Goal: Contribute content

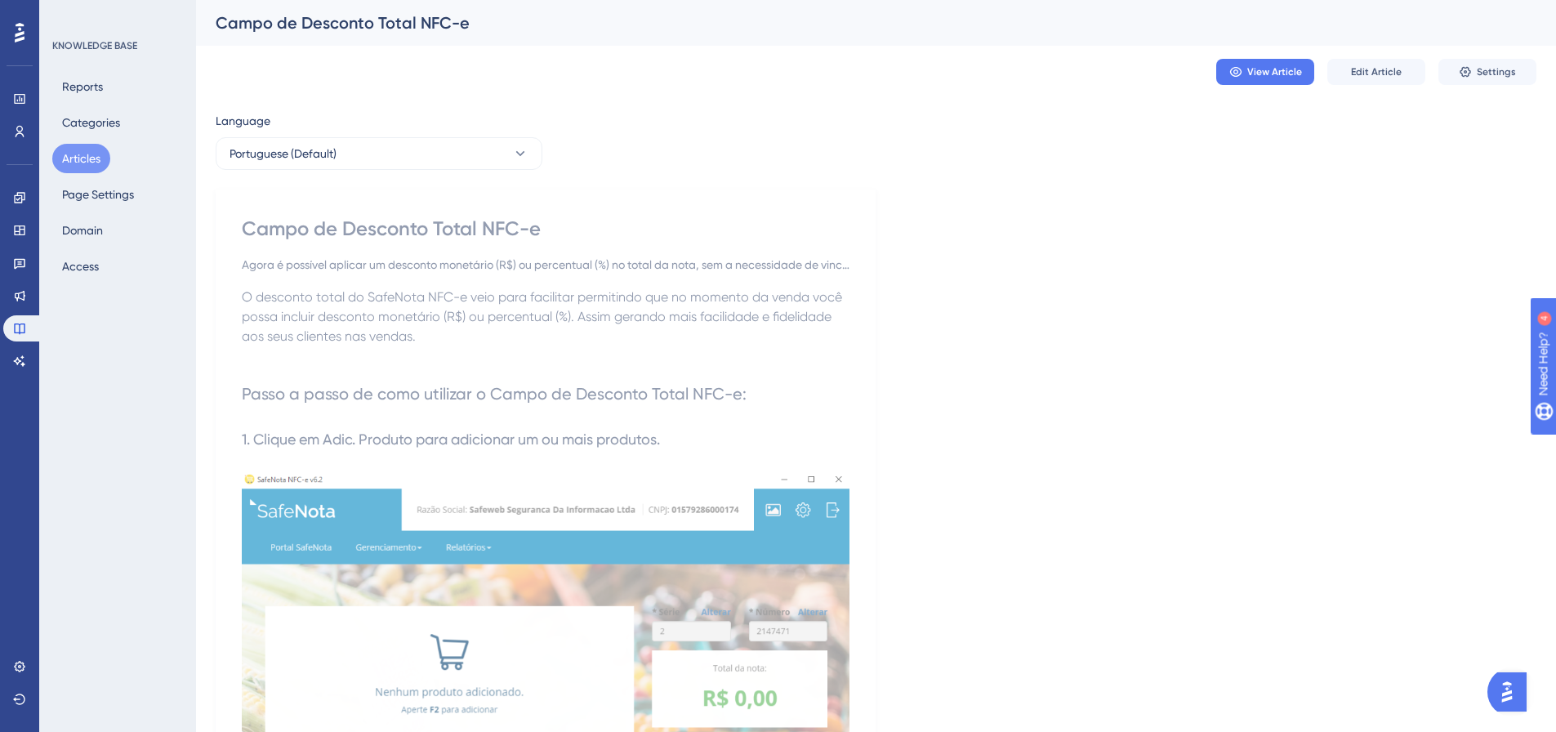
click at [98, 162] on button "Articles" at bounding box center [81, 158] width 58 height 29
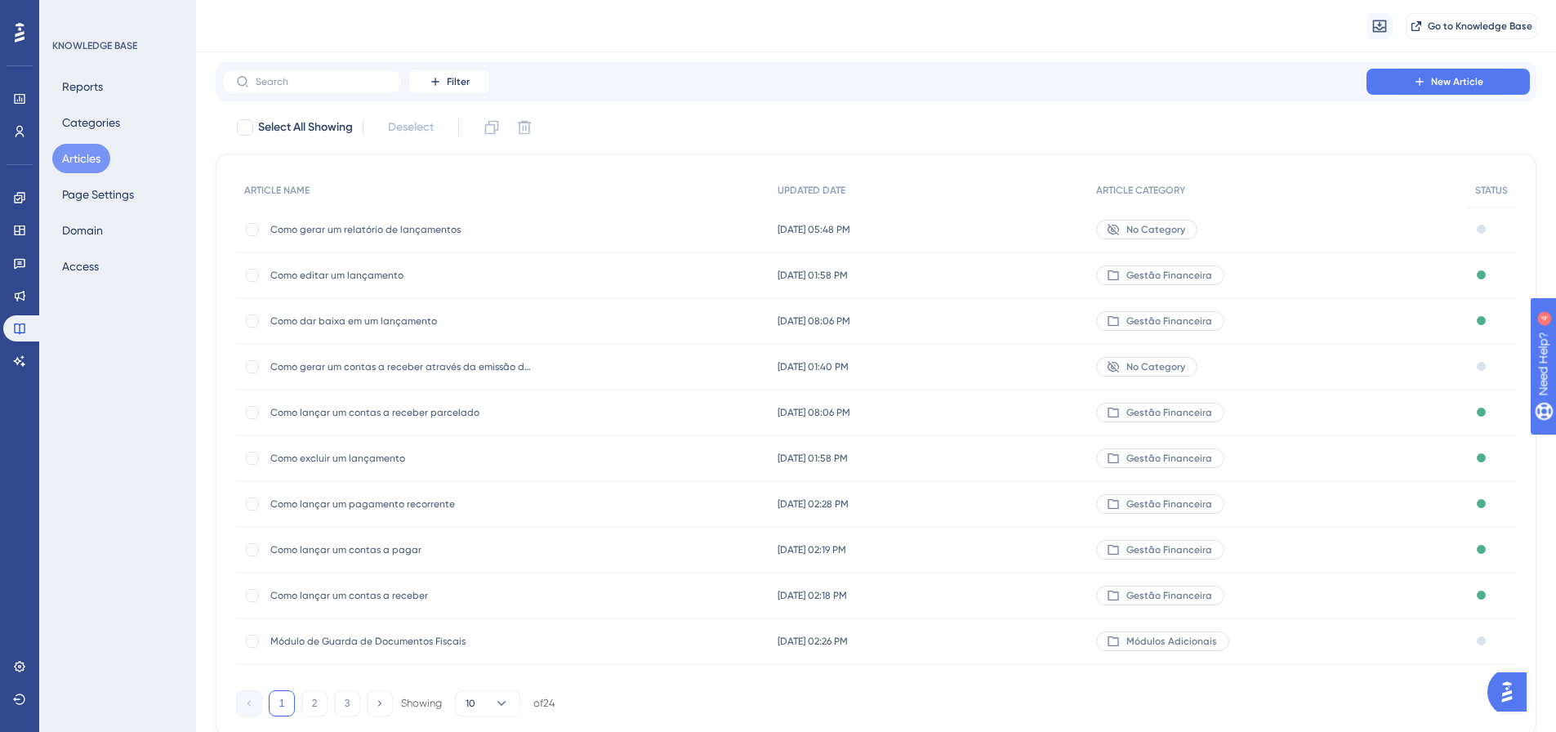
scroll to position [82, 0]
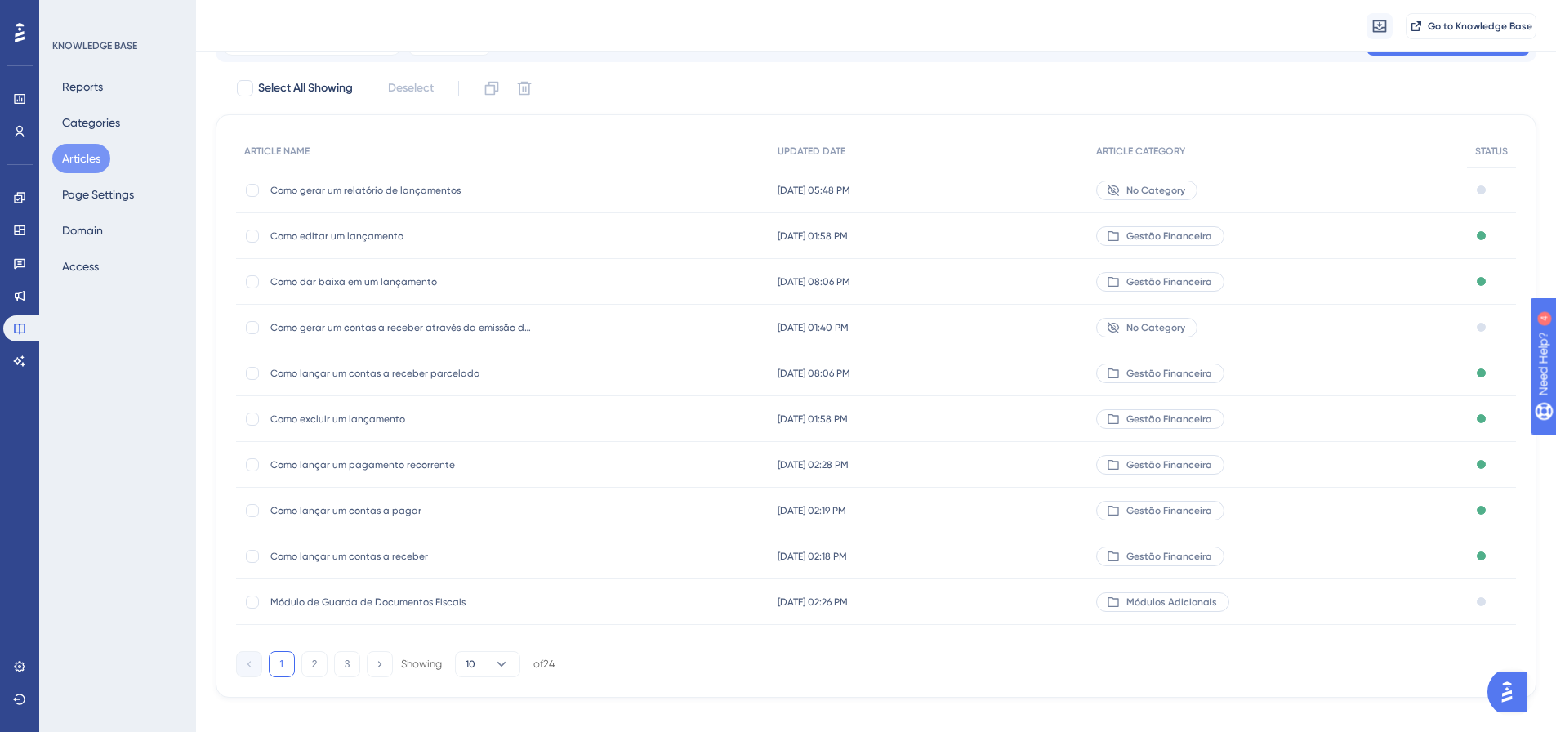
click at [377, 232] on span "Como editar um lançamento" at bounding box center [400, 236] width 261 height 13
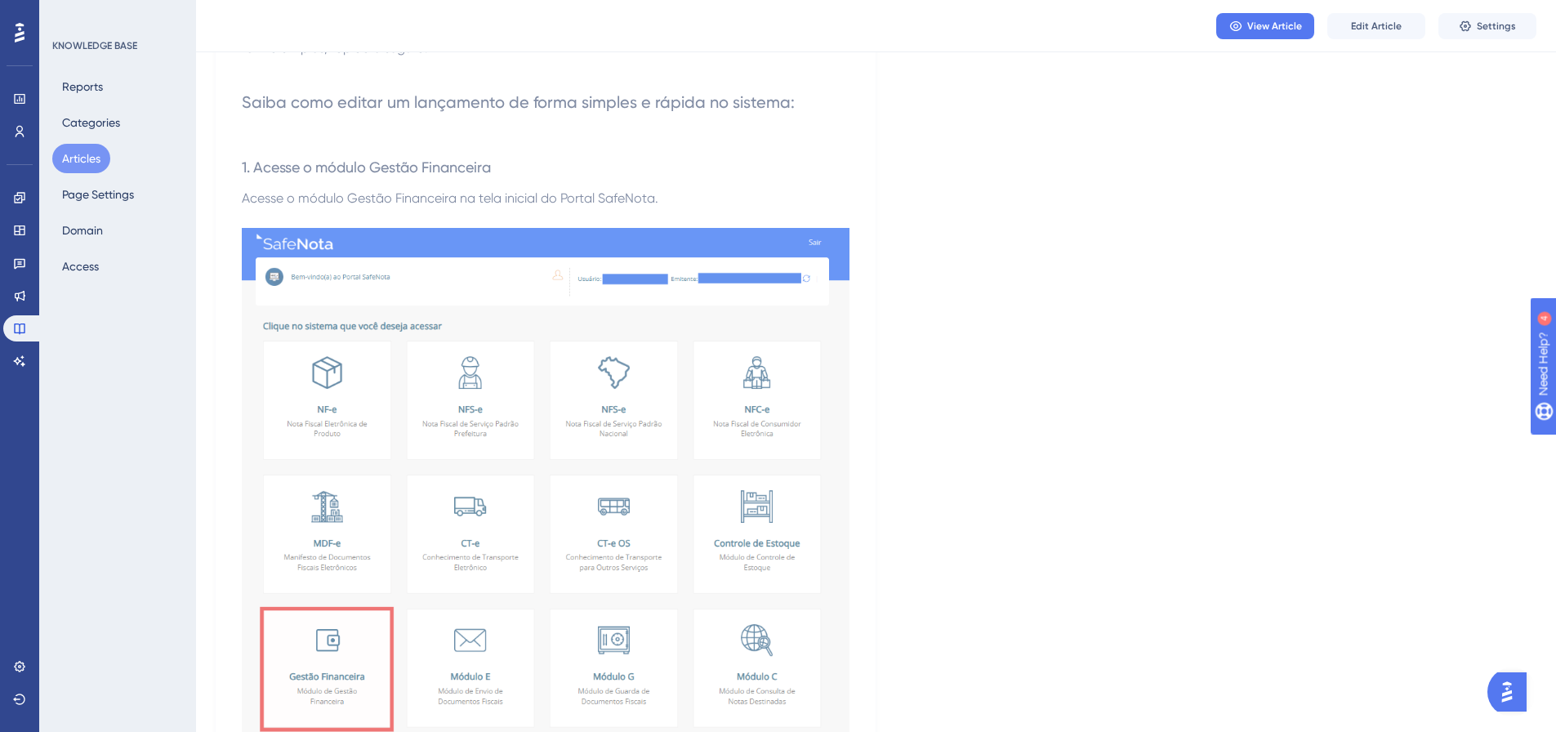
scroll to position [327, 0]
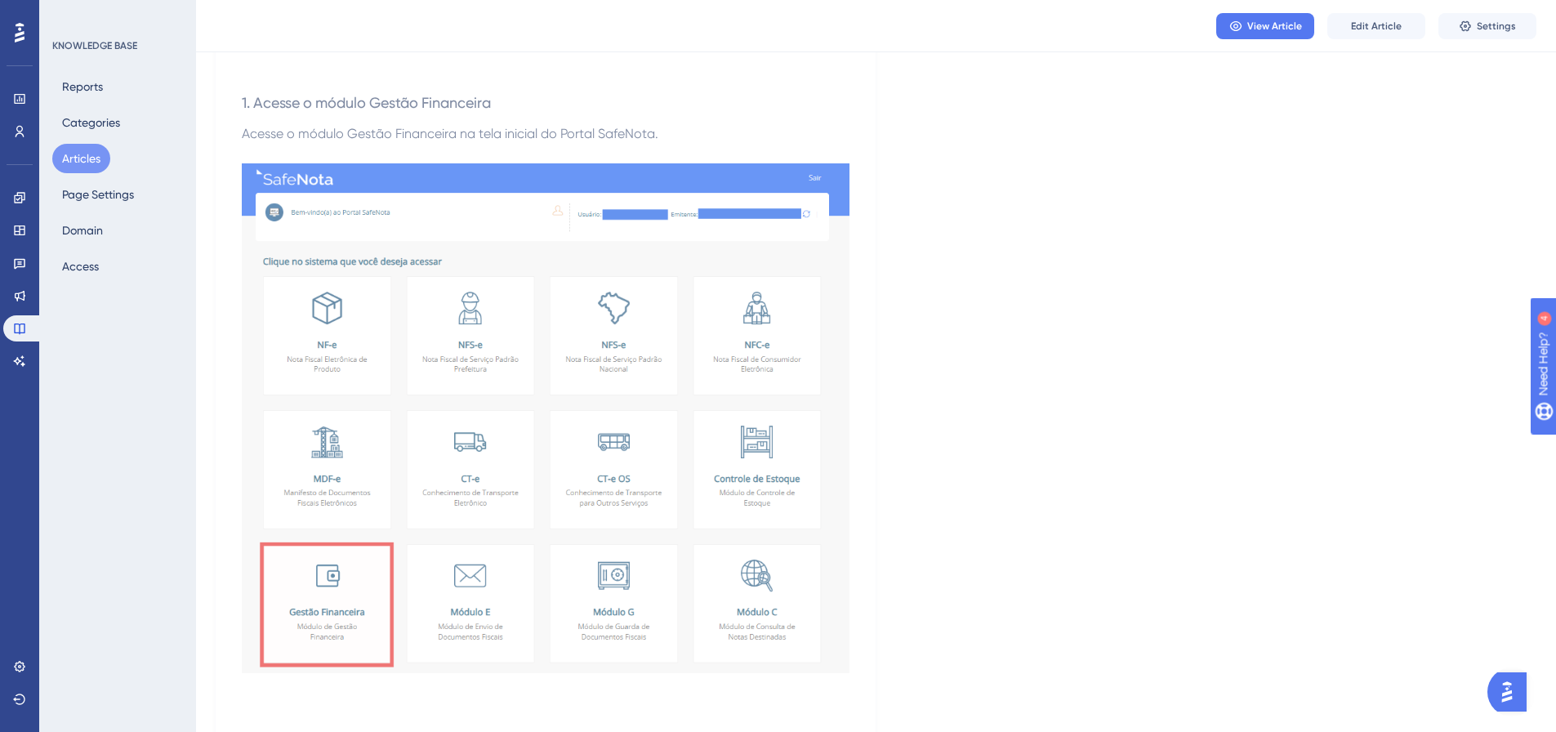
click at [80, 150] on button "Articles" at bounding box center [81, 158] width 58 height 29
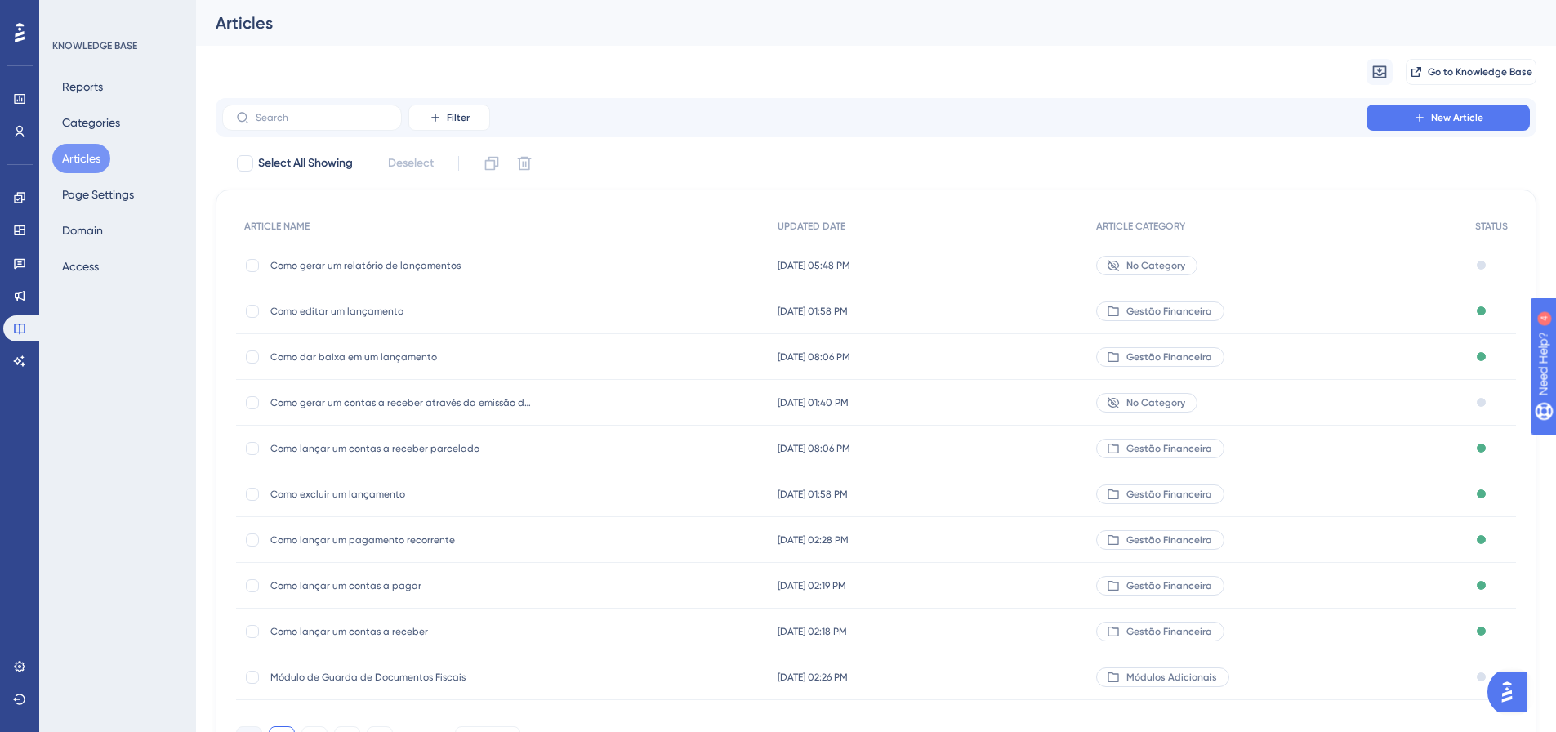
click at [364, 264] on span "Como gerar um relatório de lançamentos" at bounding box center [400, 265] width 261 height 13
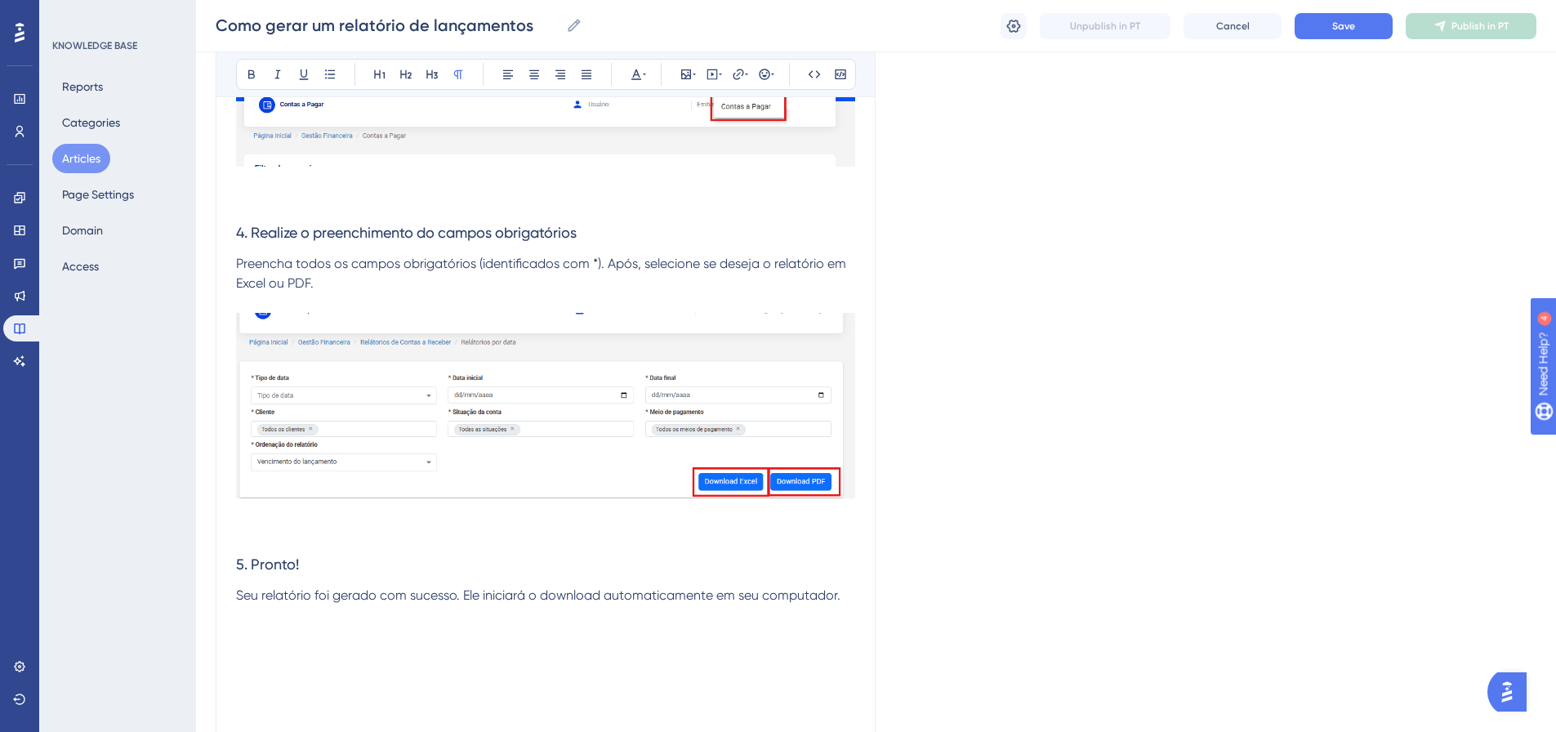
scroll to position [1276, 0]
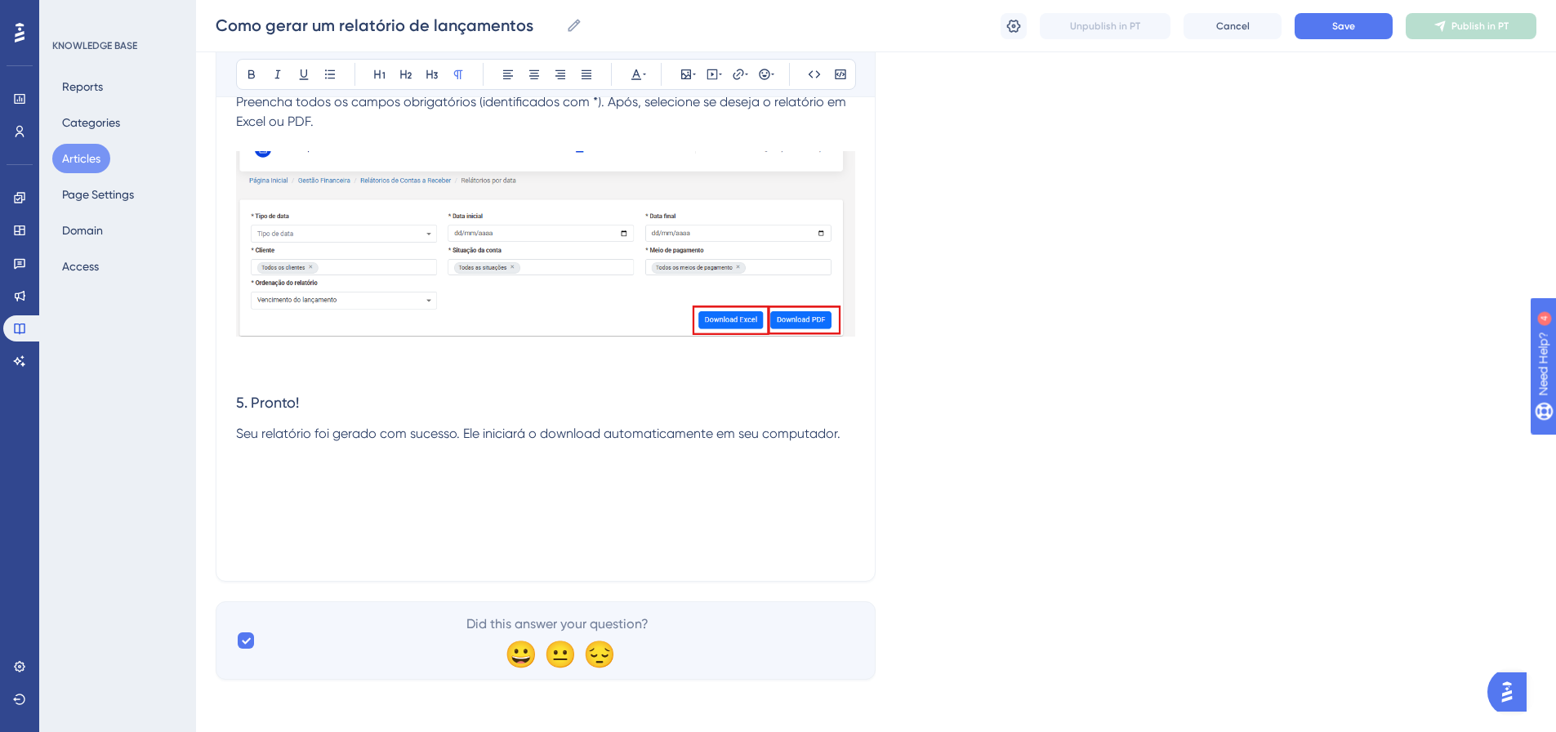
click at [78, 154] on button "Articles" at bounding box center [81, 158] width 58 height 29
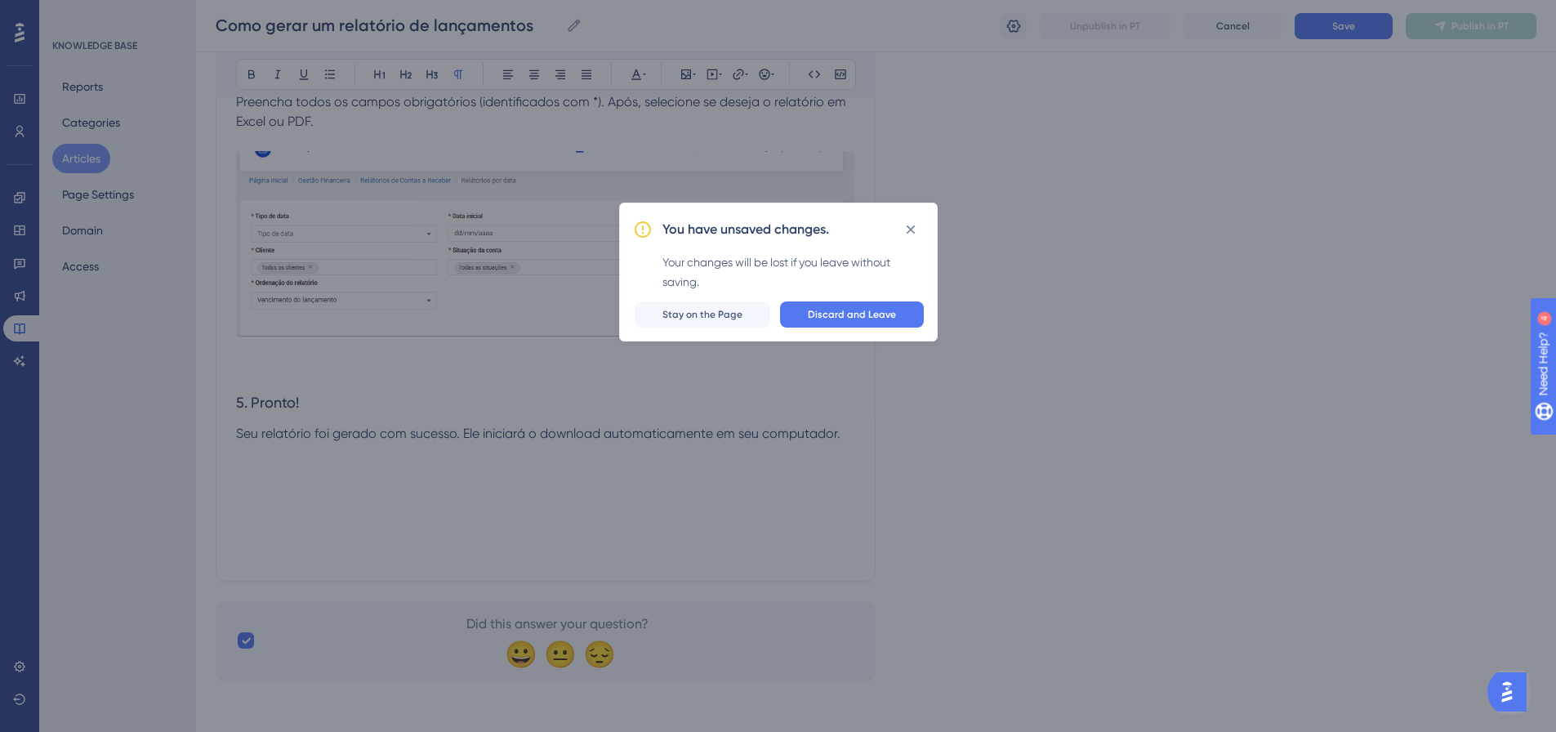
scroll to position [1264, 0]
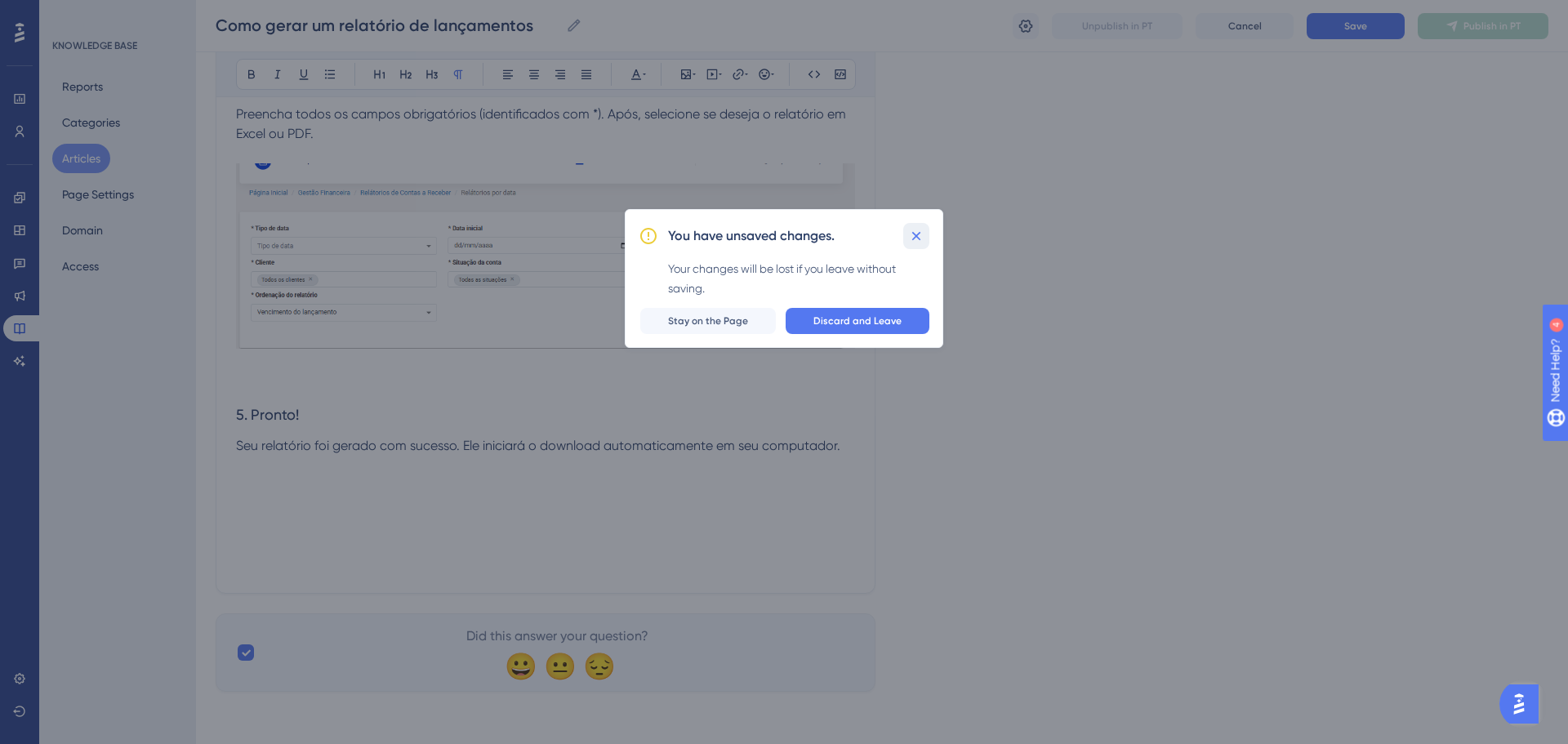
click at [920, 238] on icon at bounding box center [916, 236] width 16 height 16
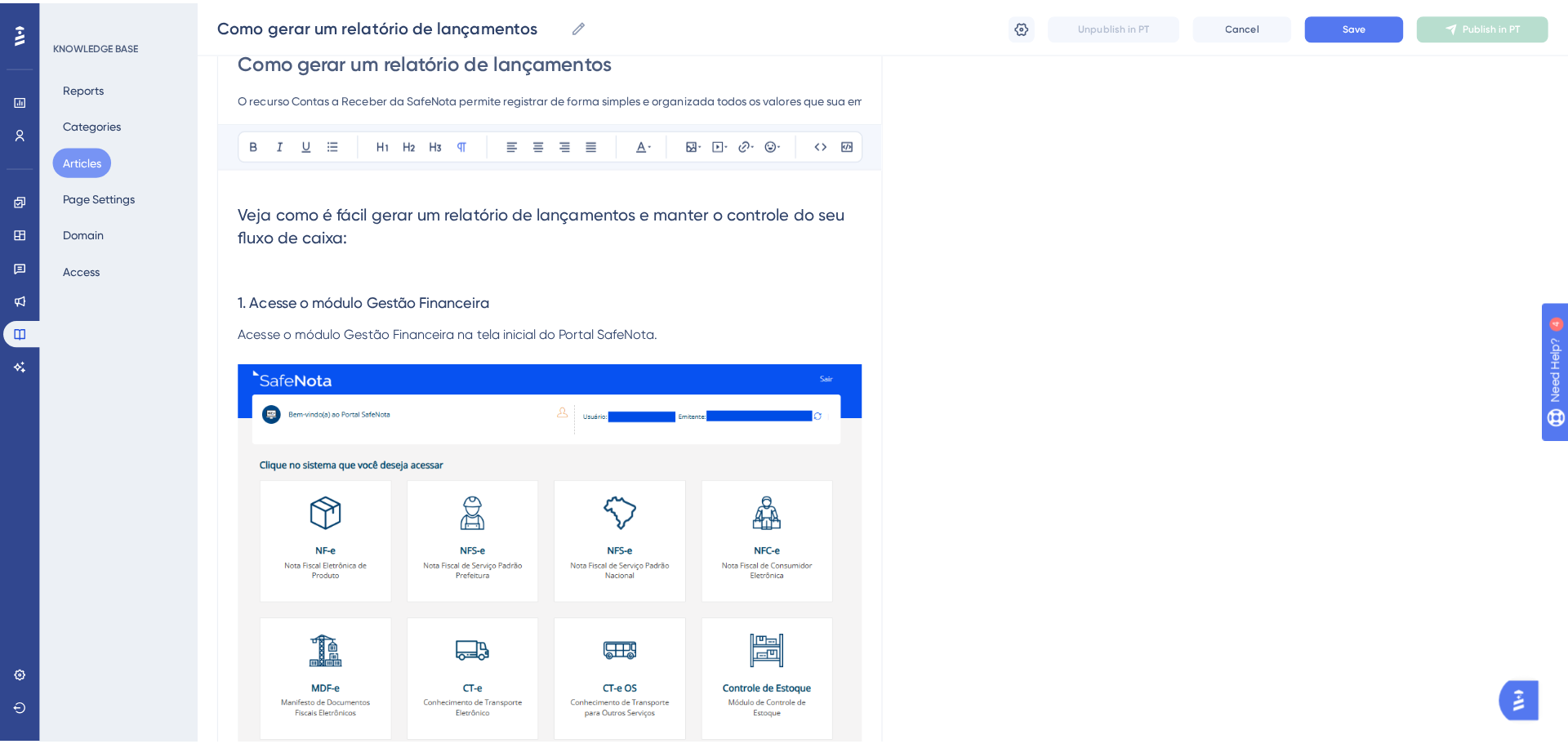
scroll to position [38, 0]
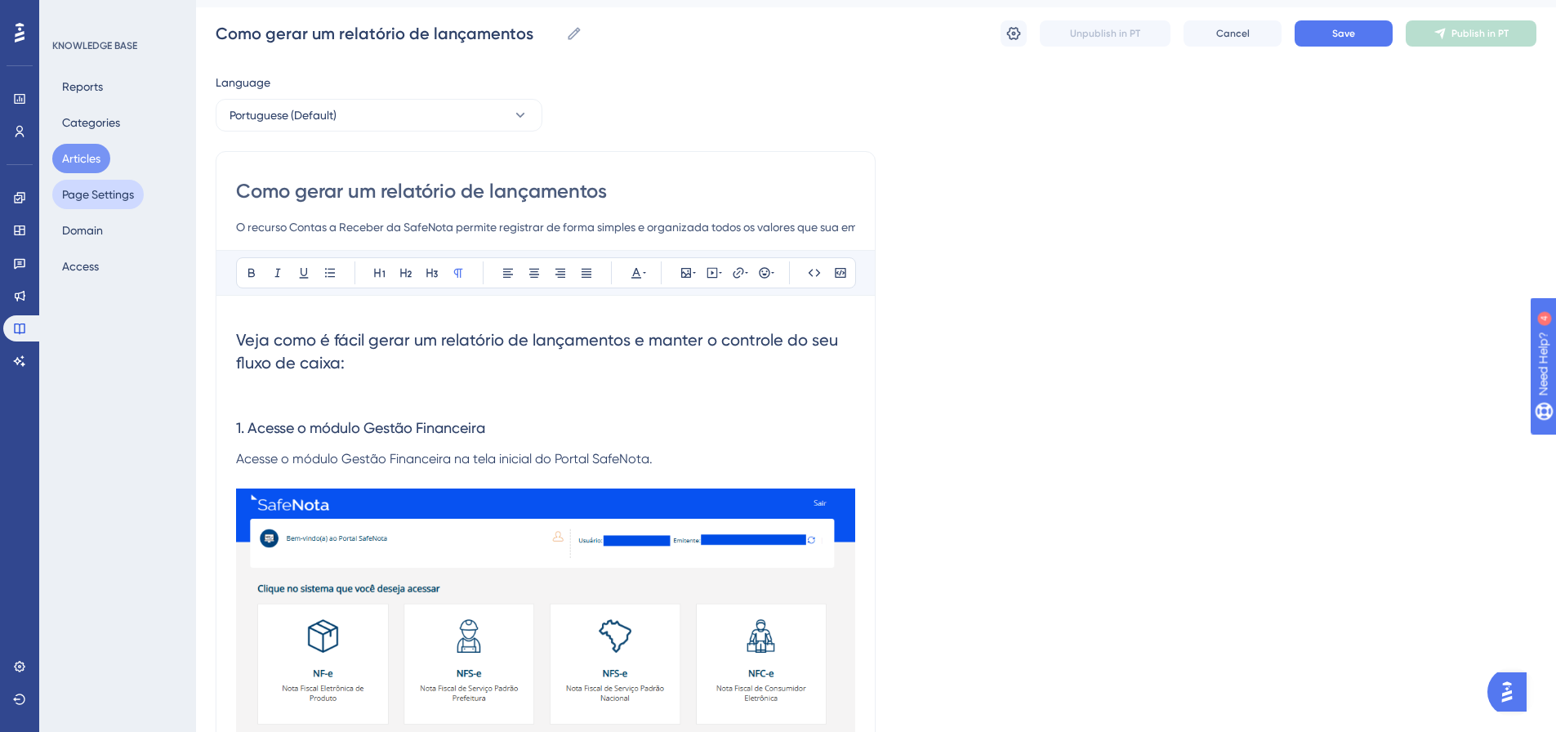
click at [105, 199] on button "Page Settings" at bounding box center [98, 194] width 92 height 29
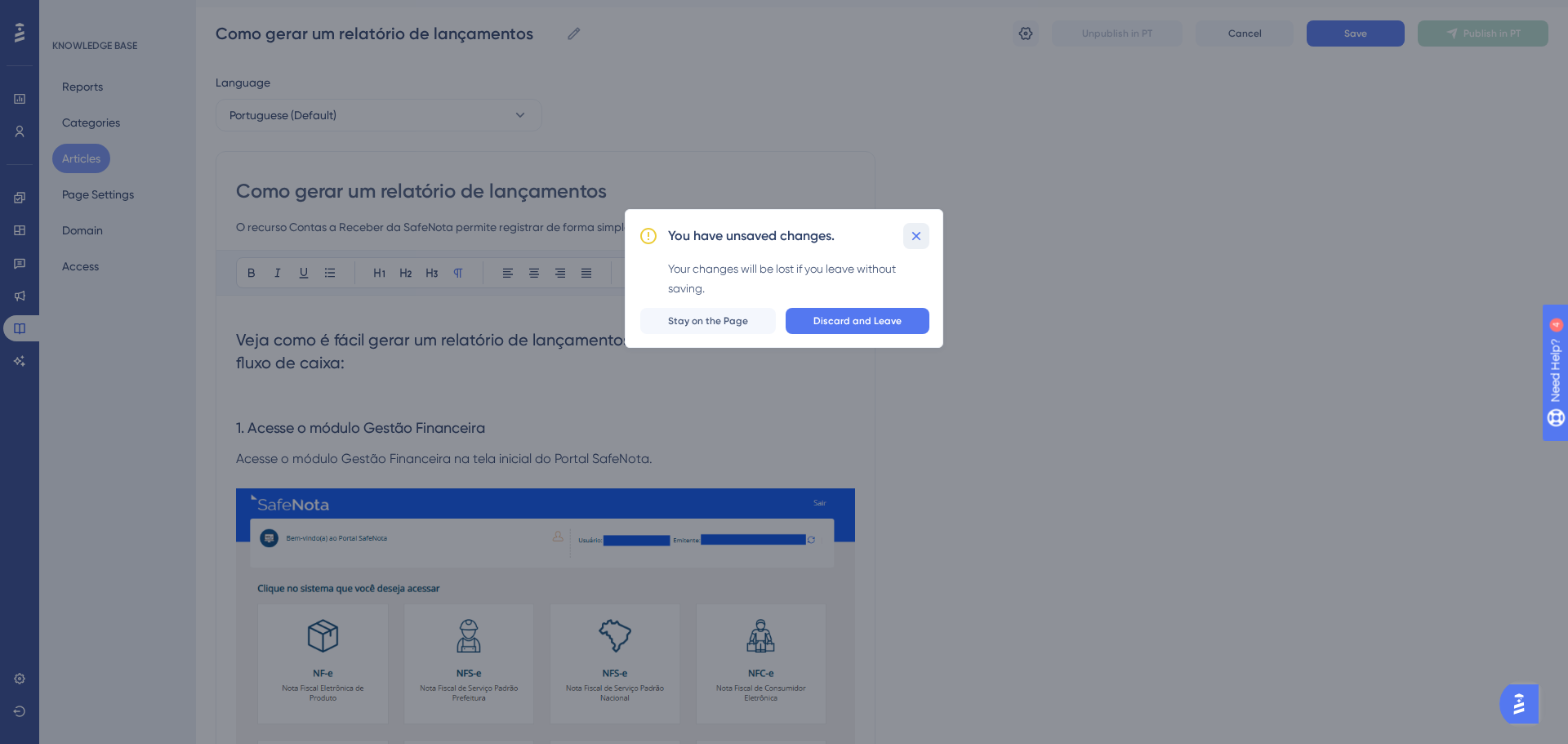
click at [915, 234] on icon at bounding box center [916, 235] width 9 height 9
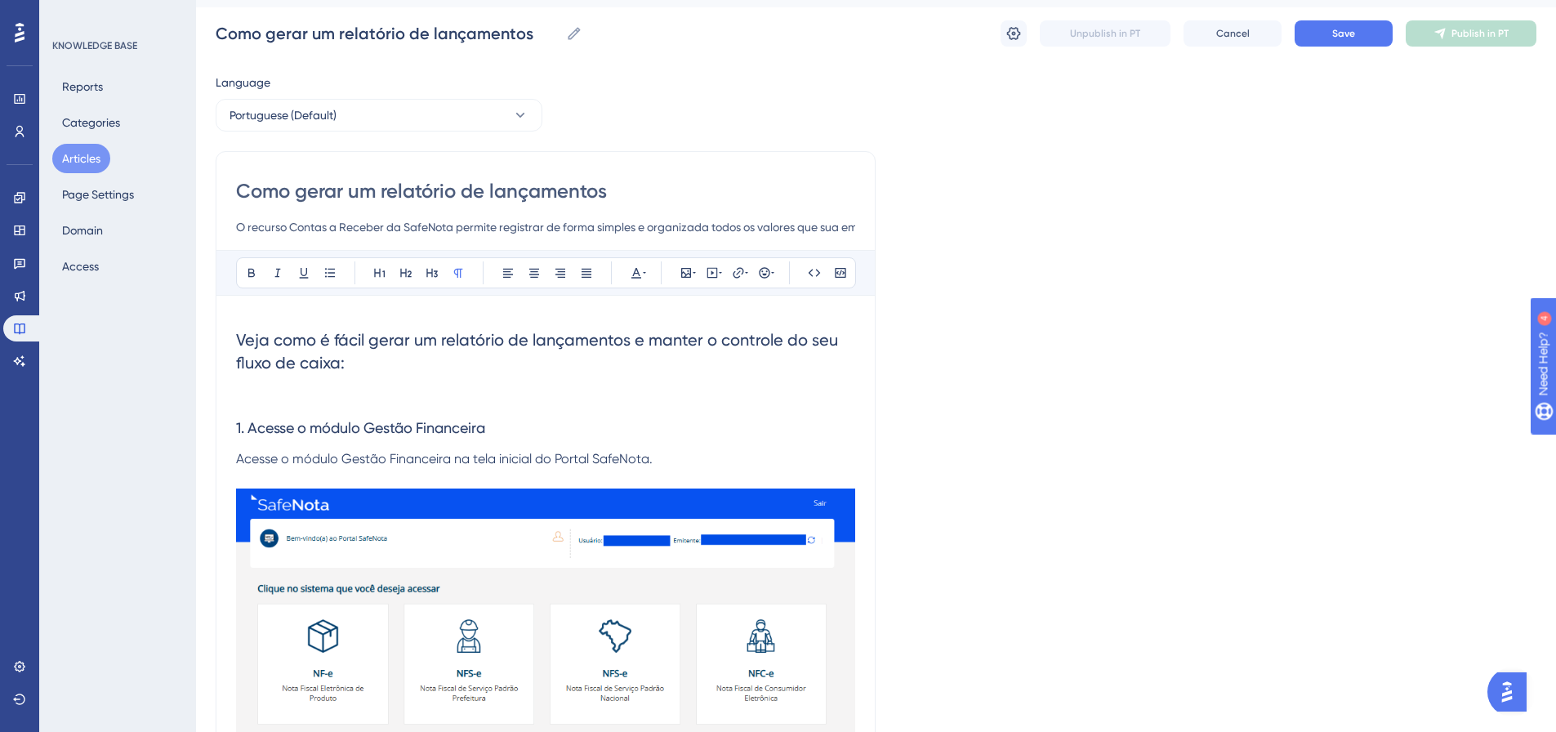
click at [75, 159] on button "Articles" at bounding box center [81, 158] width 58 height 29
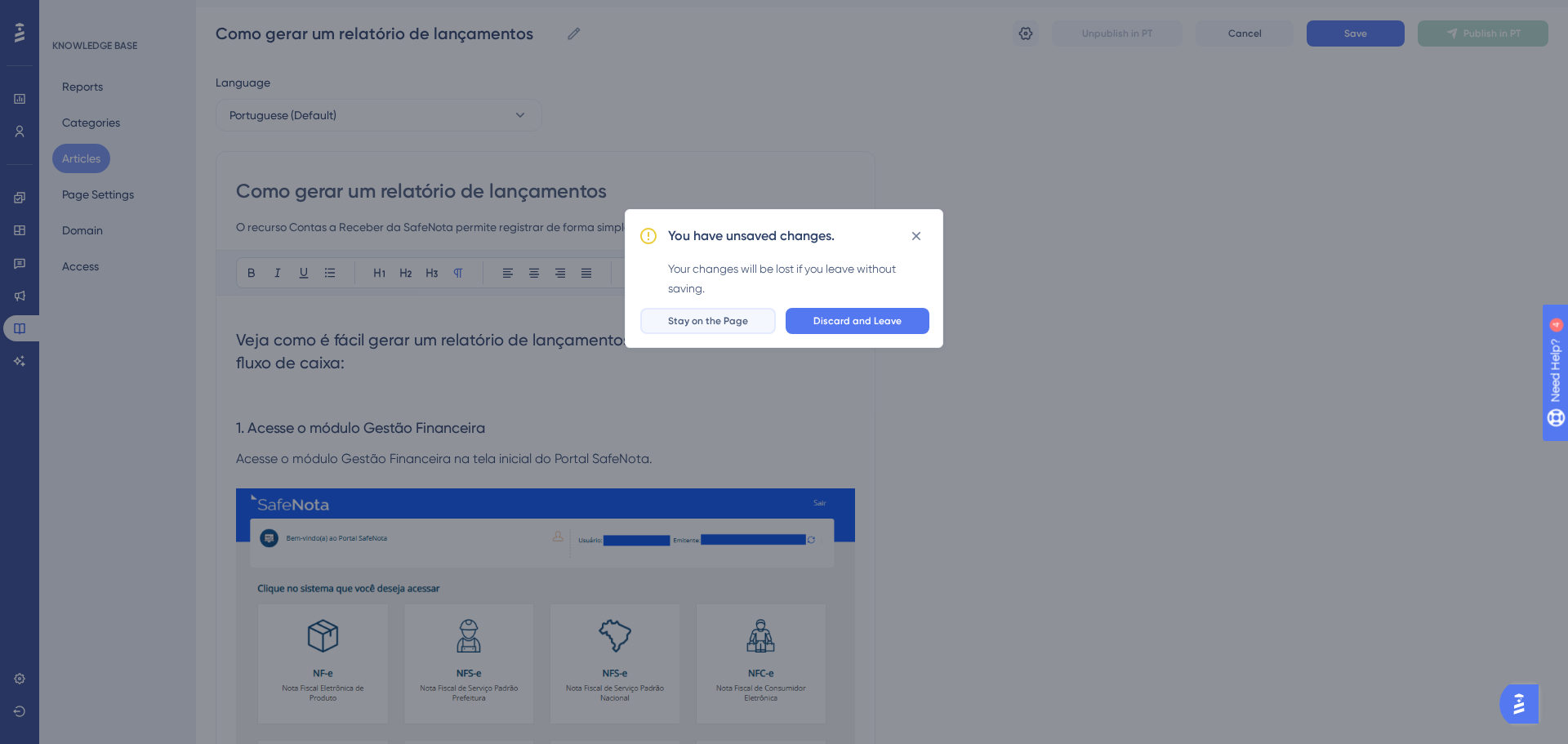
click at [657, 324] on button "Stay on the Page" at bounding box center [709, 321] width 136 height 26
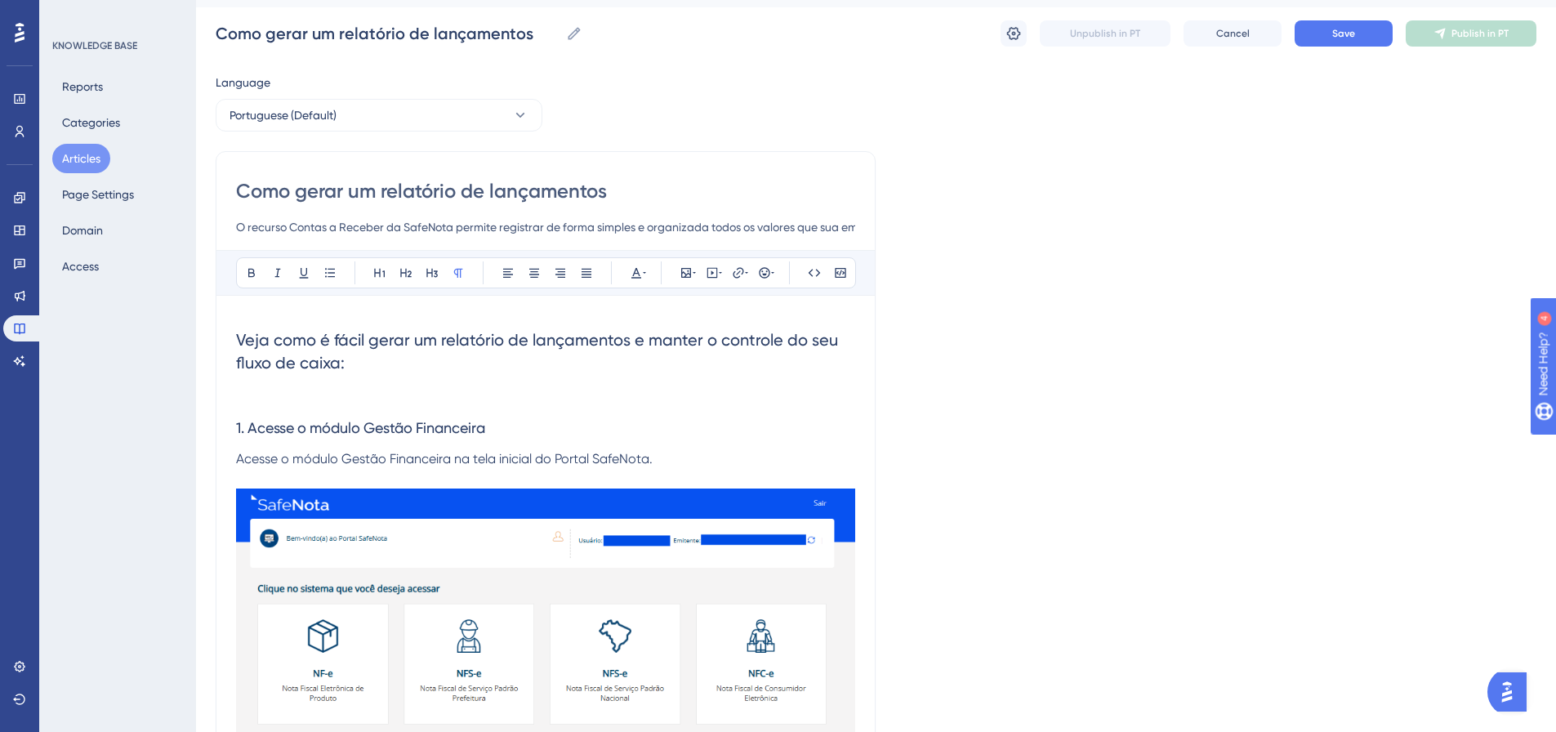
click at [64, 152] on button "Articles" at bounding box center [81, 158] width 58 height 29
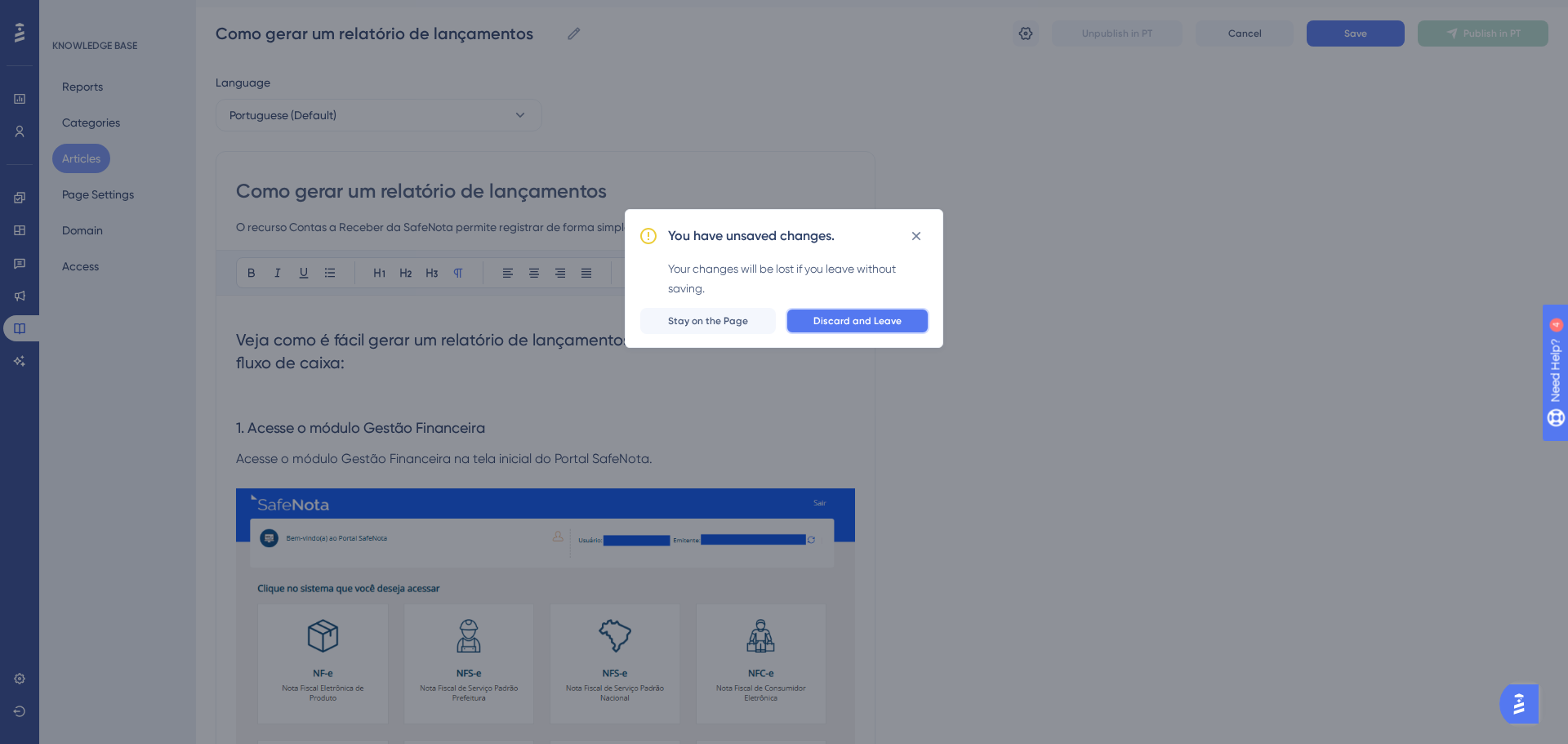
click at [890, 330] on button "Discard and Leave" at bounding box center [857, 321] width 144 height 26
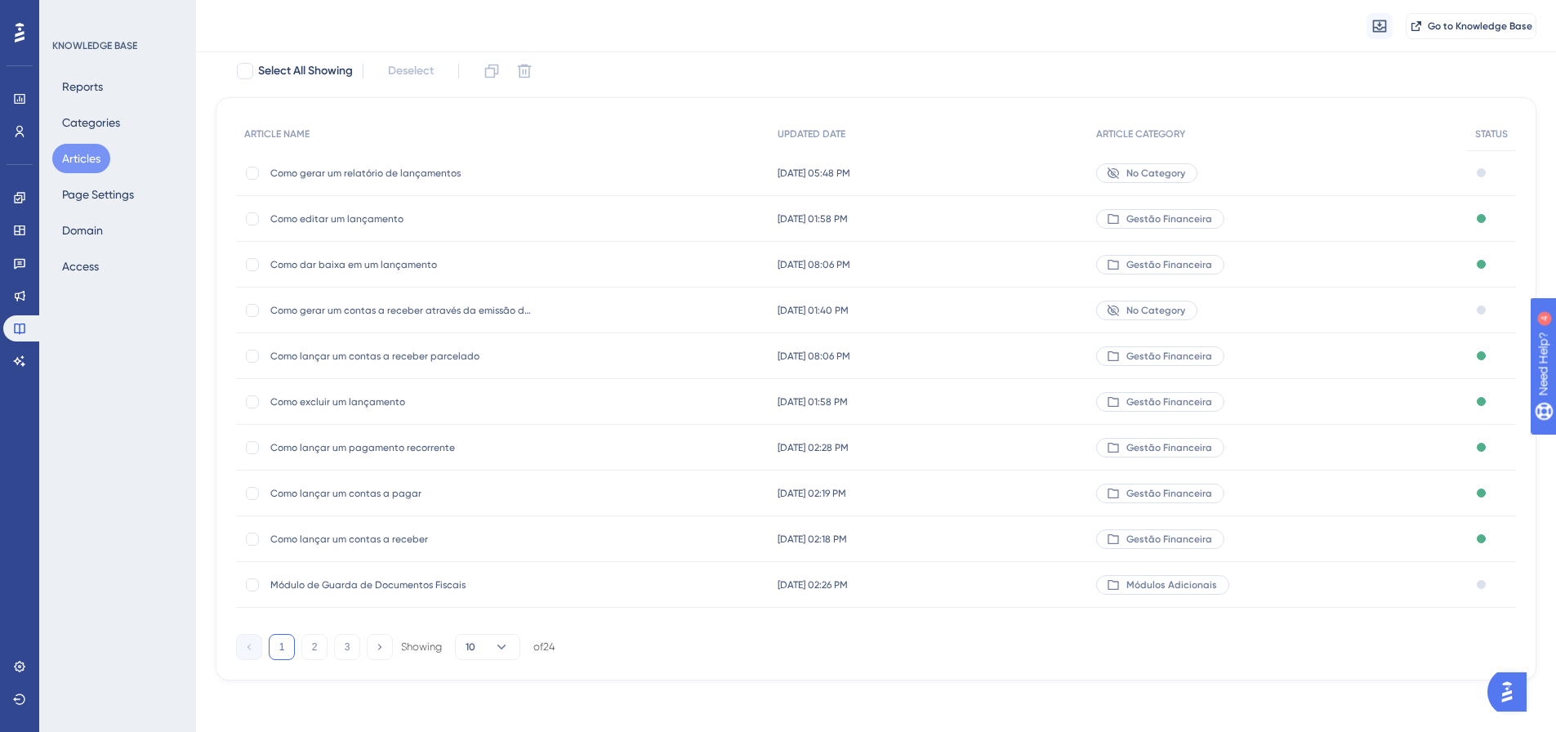
scroll to position [100, 0]
click at [350, 216] on span "Como editar um lançamento" at bounding box center [400, 218] width 261 height 13
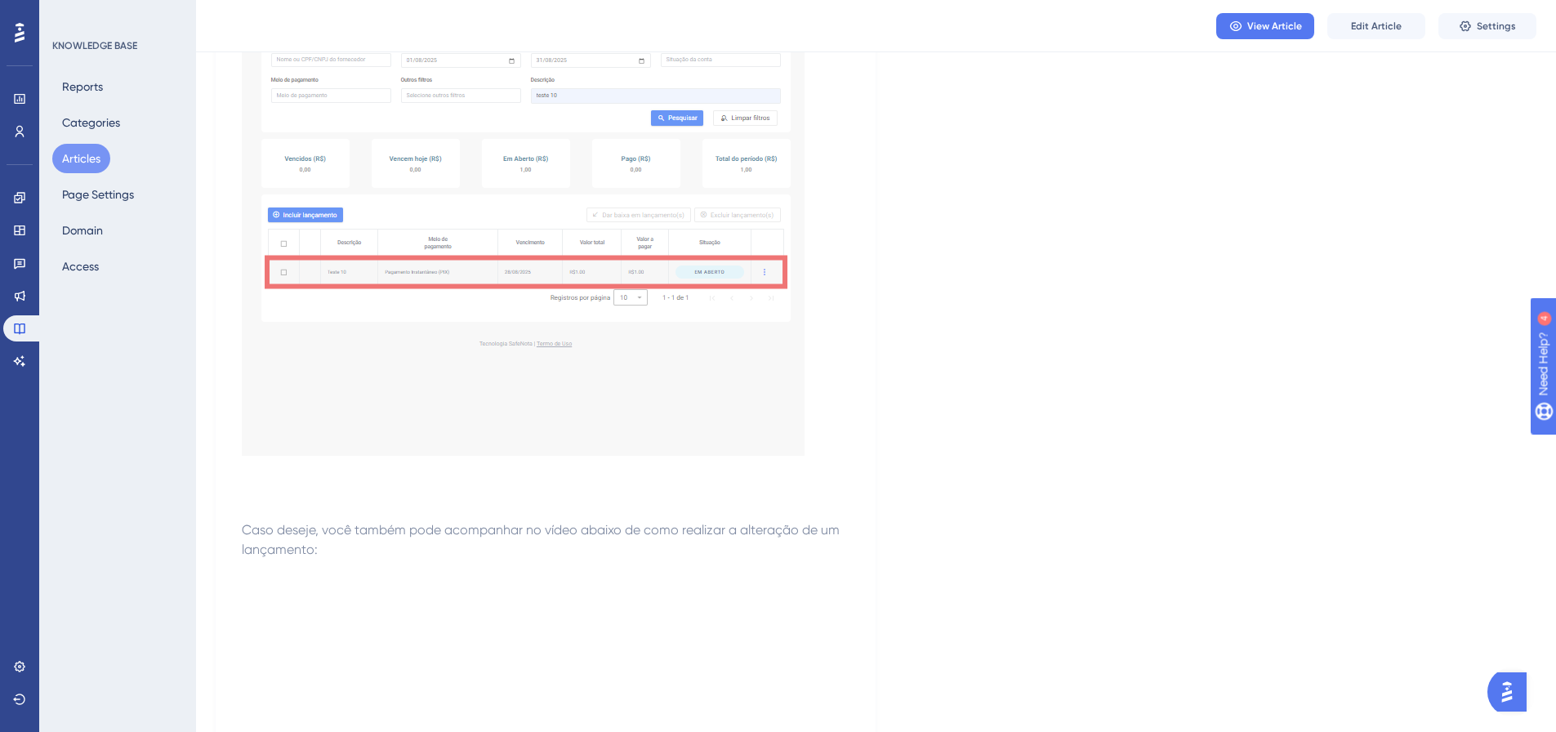
scroll to position [3186, 0]
click at [609, 200] on img at bounding box center [523, 185] width 563 height 537
click at [1351, 31] on button "Edit Article" at bounding box center [1377, 26] width 98 height 26
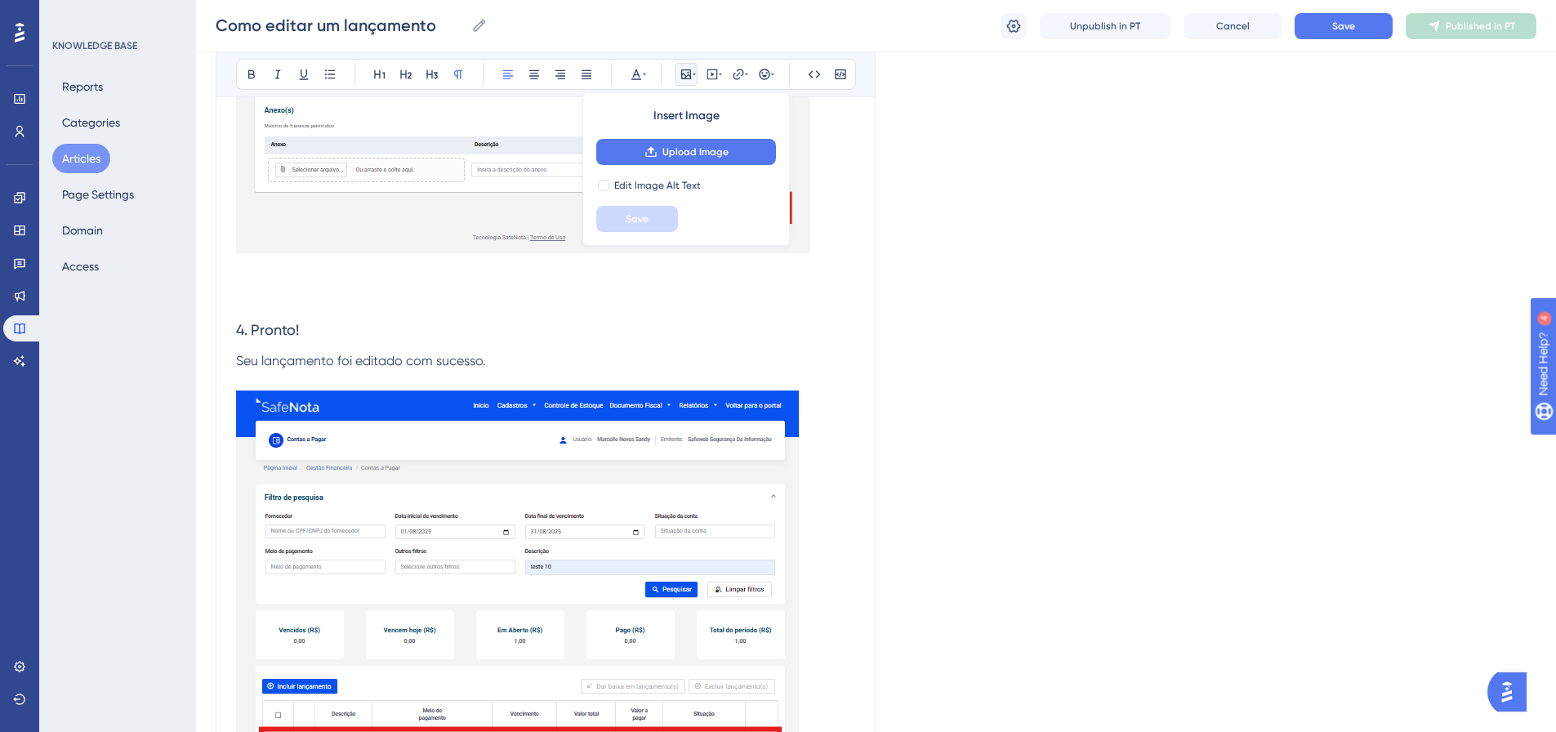
scroll to position [3061, 0]
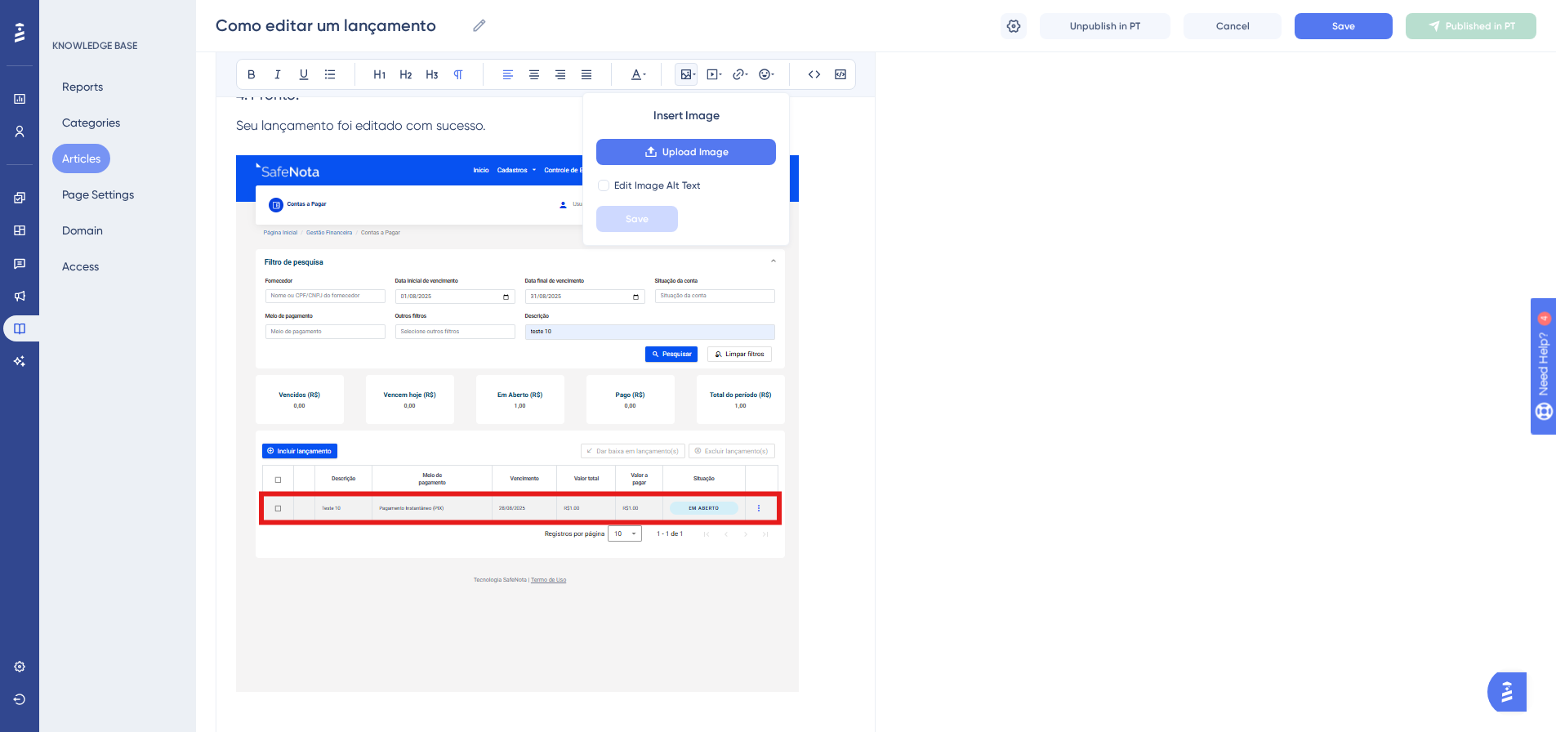
click at [580, 446] on img at bounding box center [517, 423] width 563 height 537
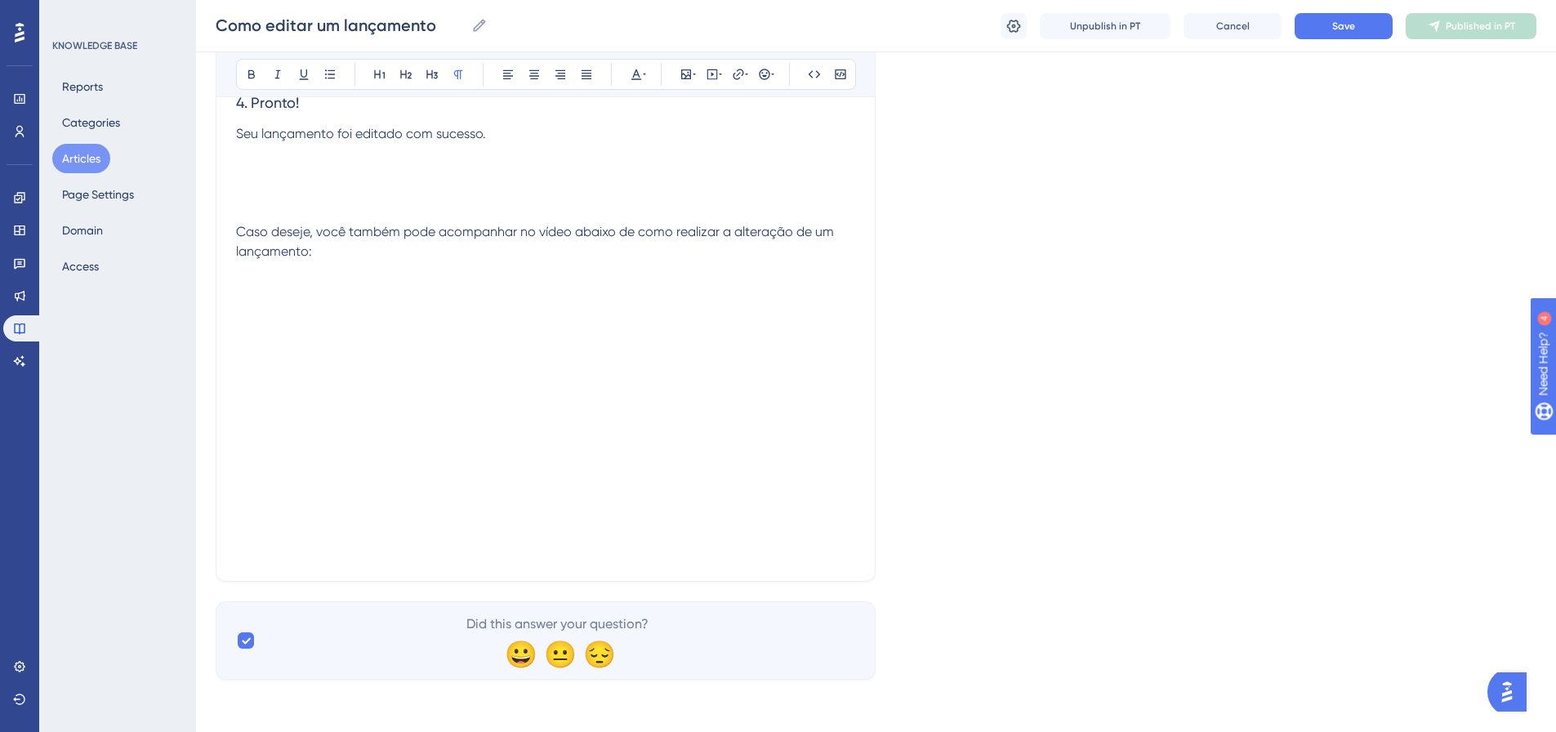
scroll to position [3053, 0]
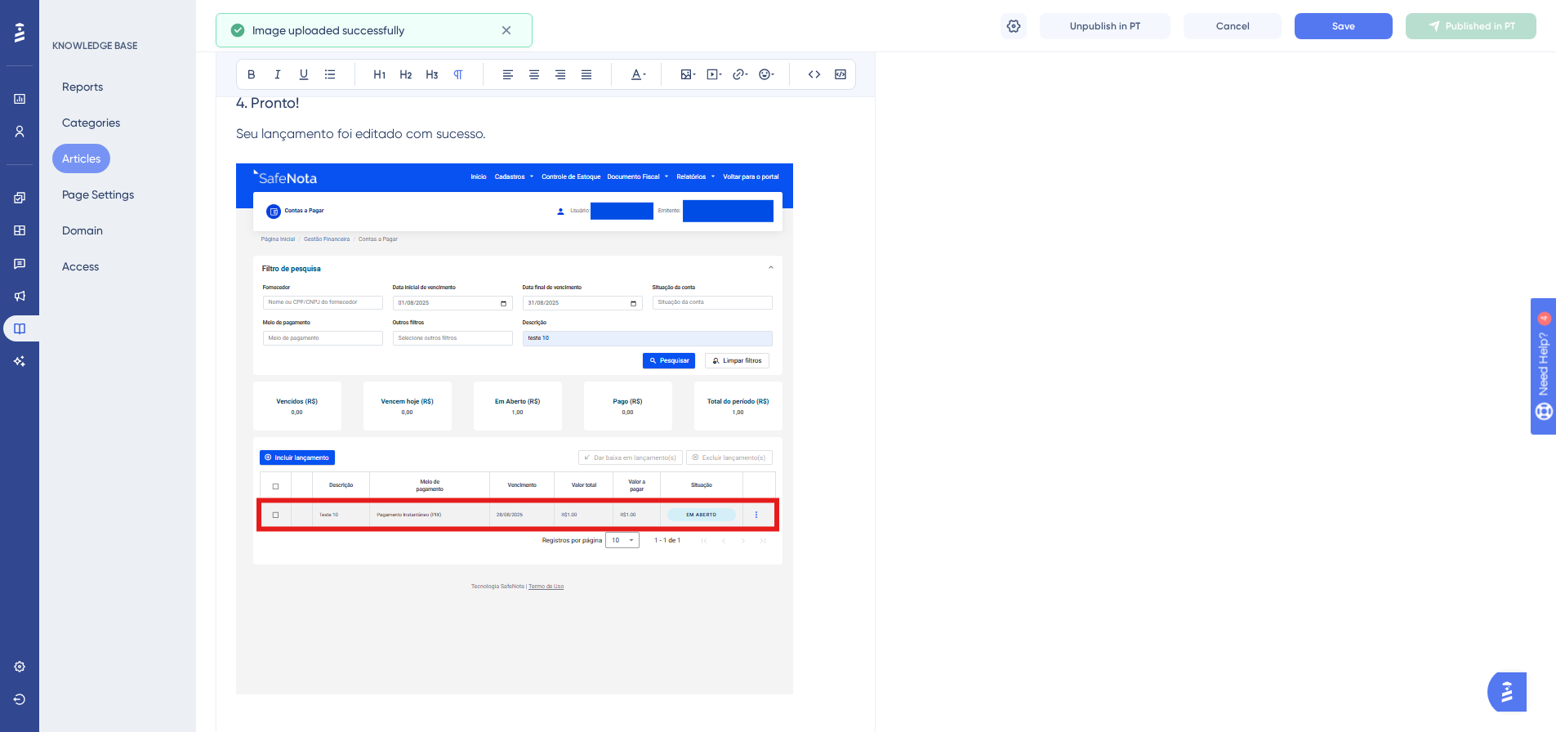
click at [282, 172] on img at bounding box center [514, 428] width 557 height 531
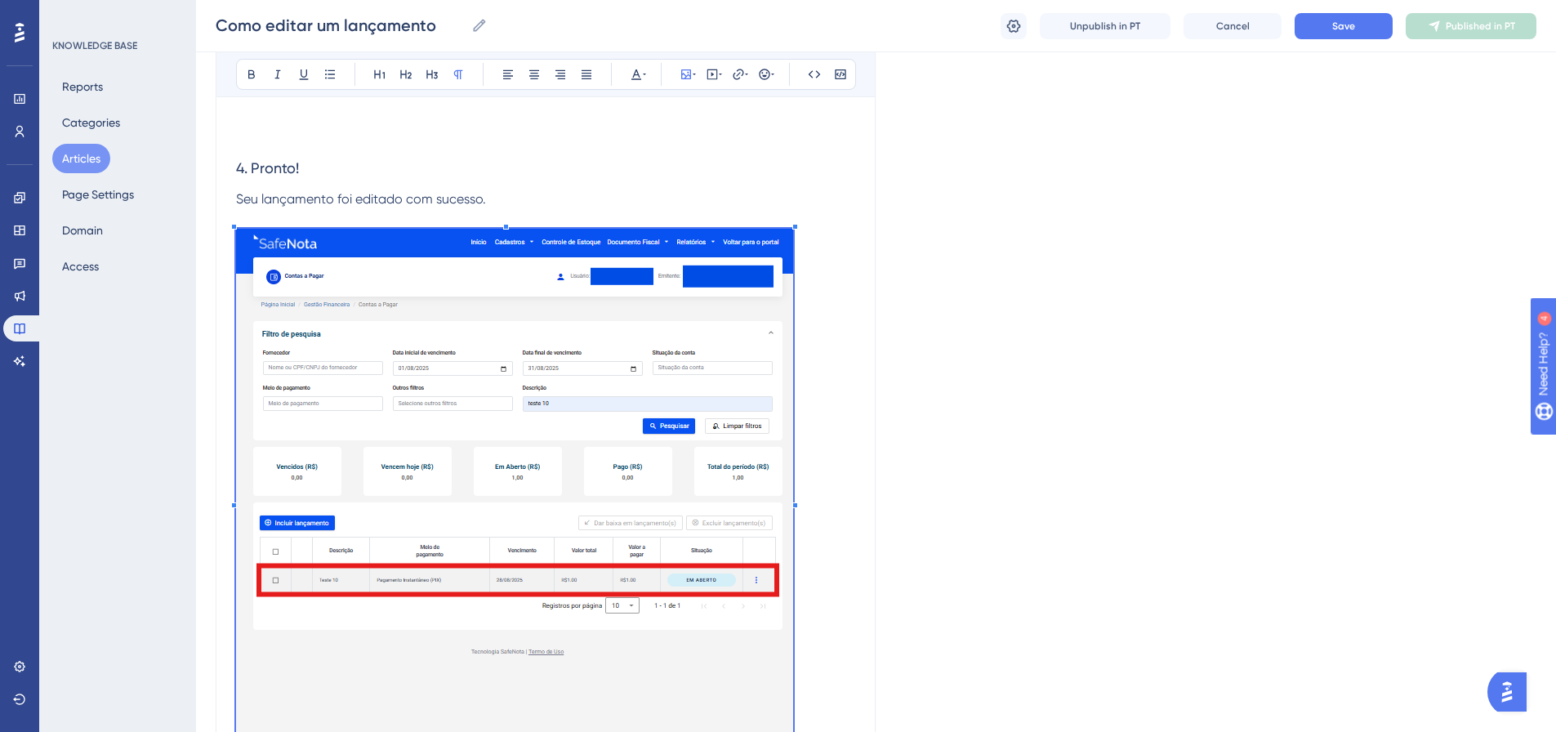
scroll to position [2971, 0]
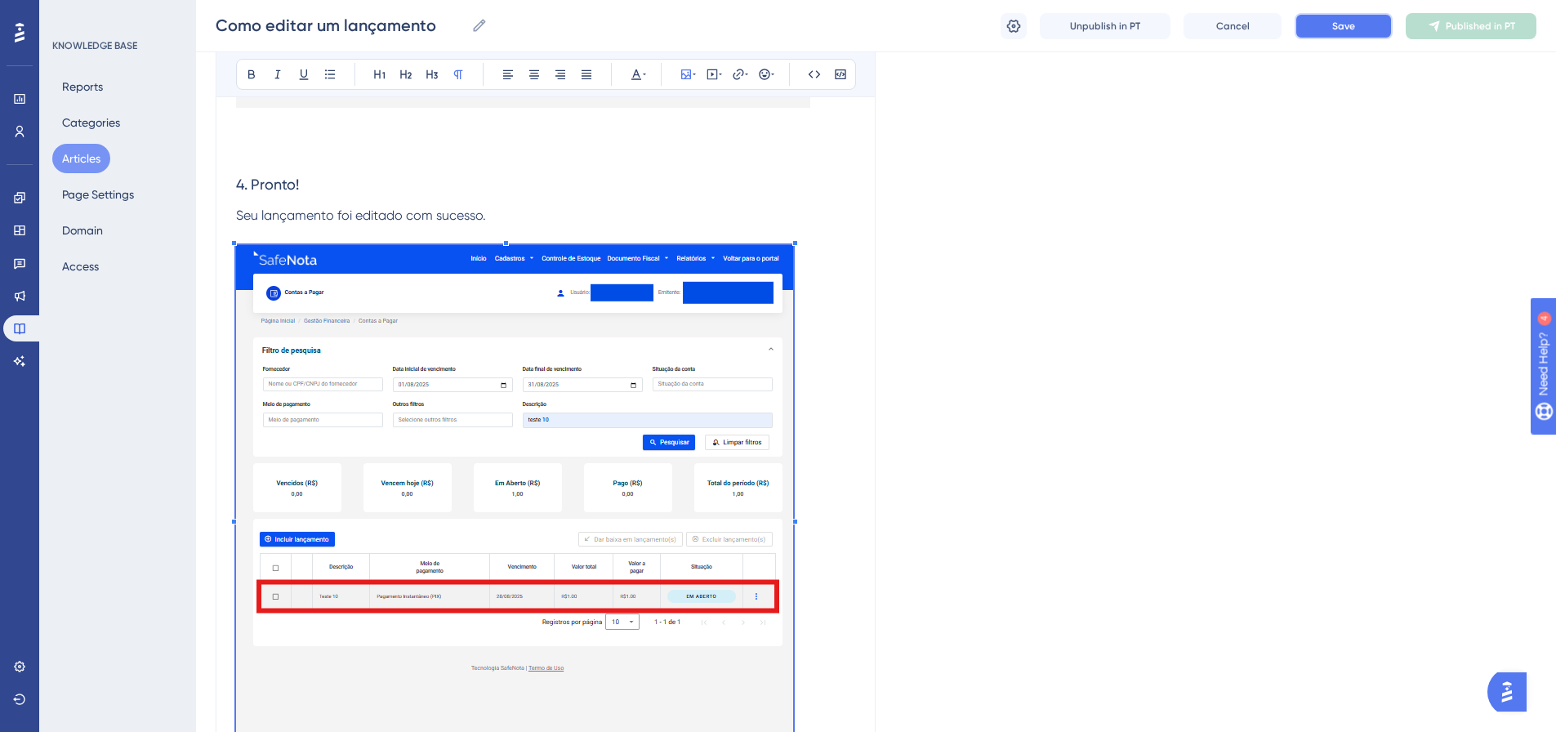
click at [1310, 30] on button "Save" at bounding box center [1344, 26] width 98 height 26
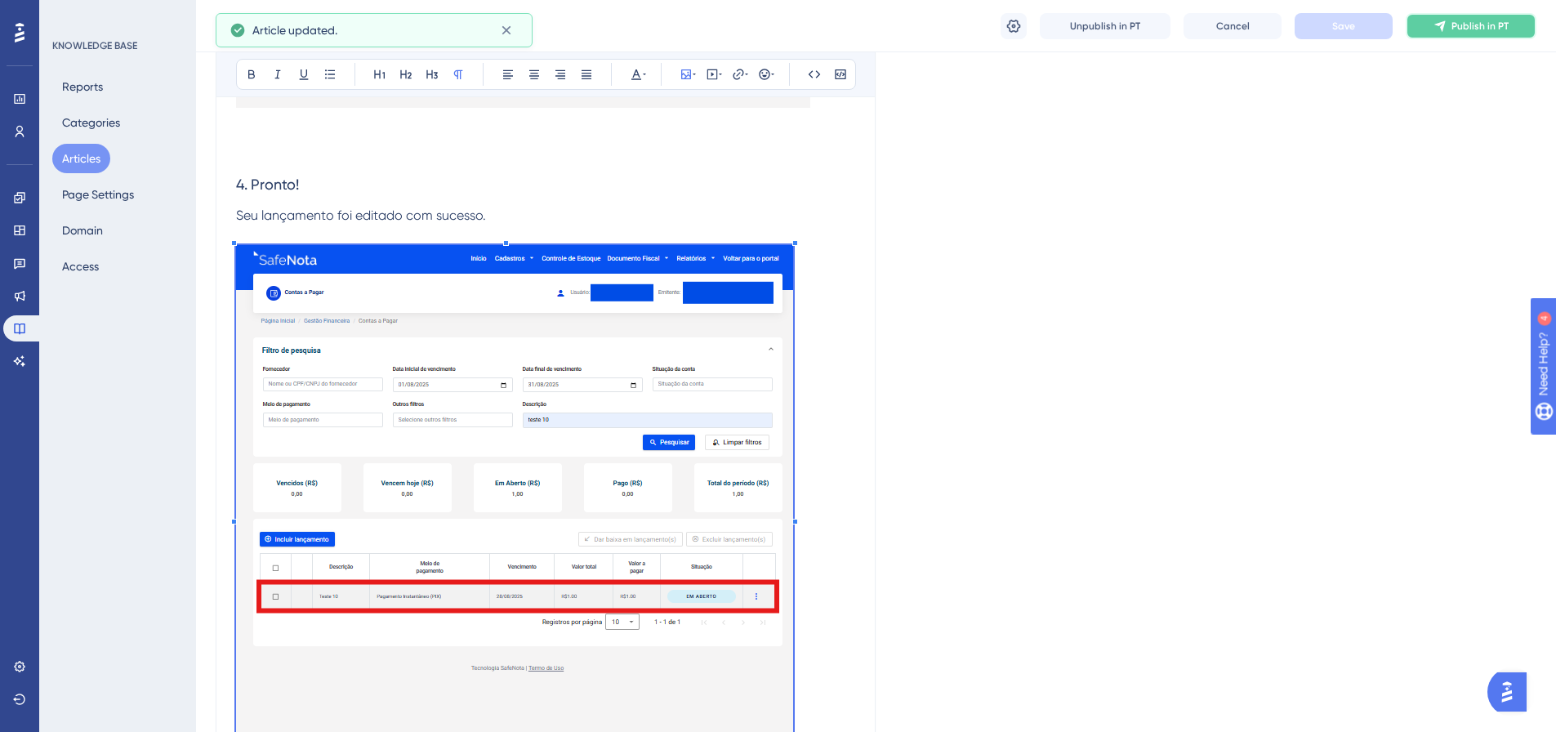
click at [1463, 14] on button "Publish in PT" at bounding box center [1471, 26] width 131 height 26
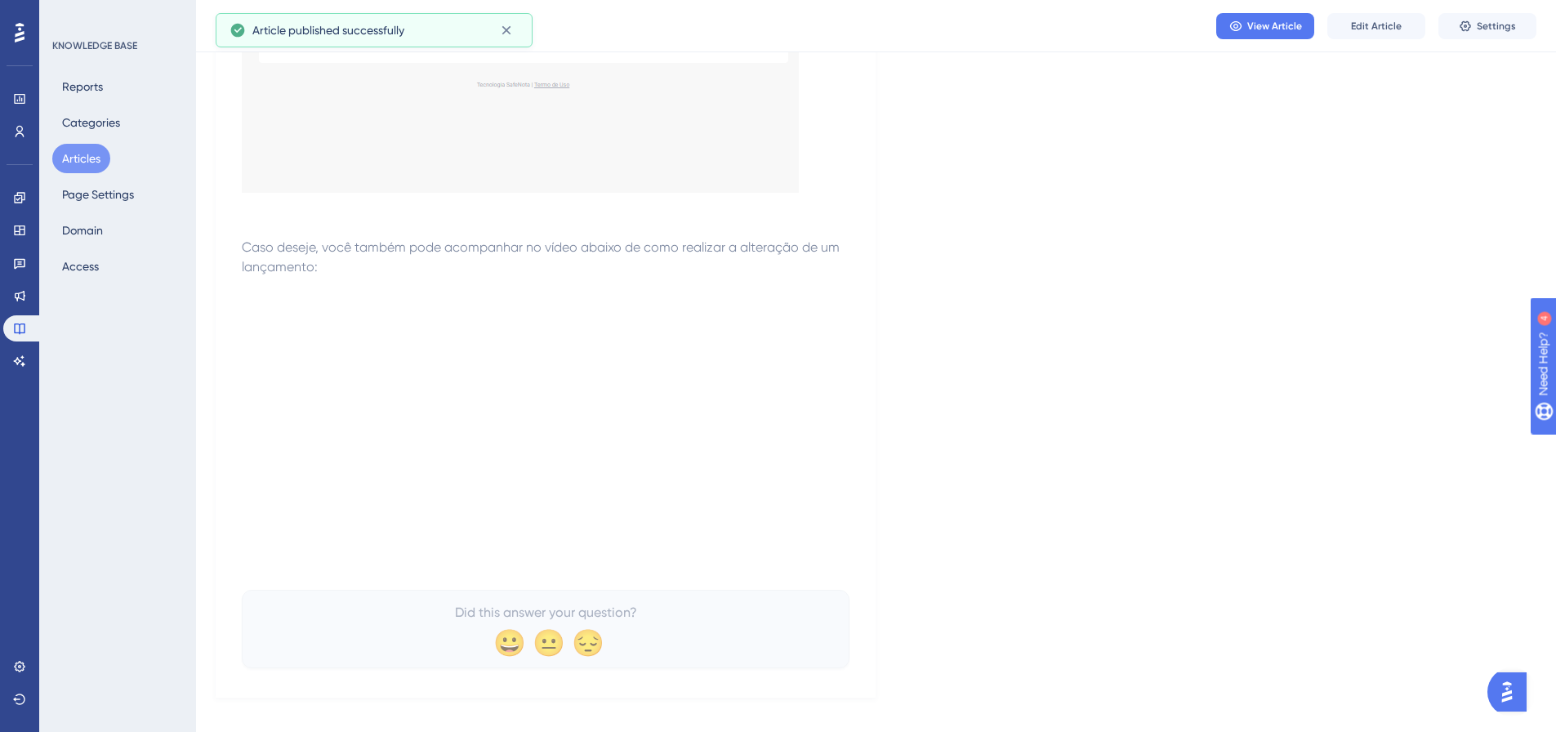
scroll to position [3460, 0]
